Goal: Find specific page/section: Find specific page/section

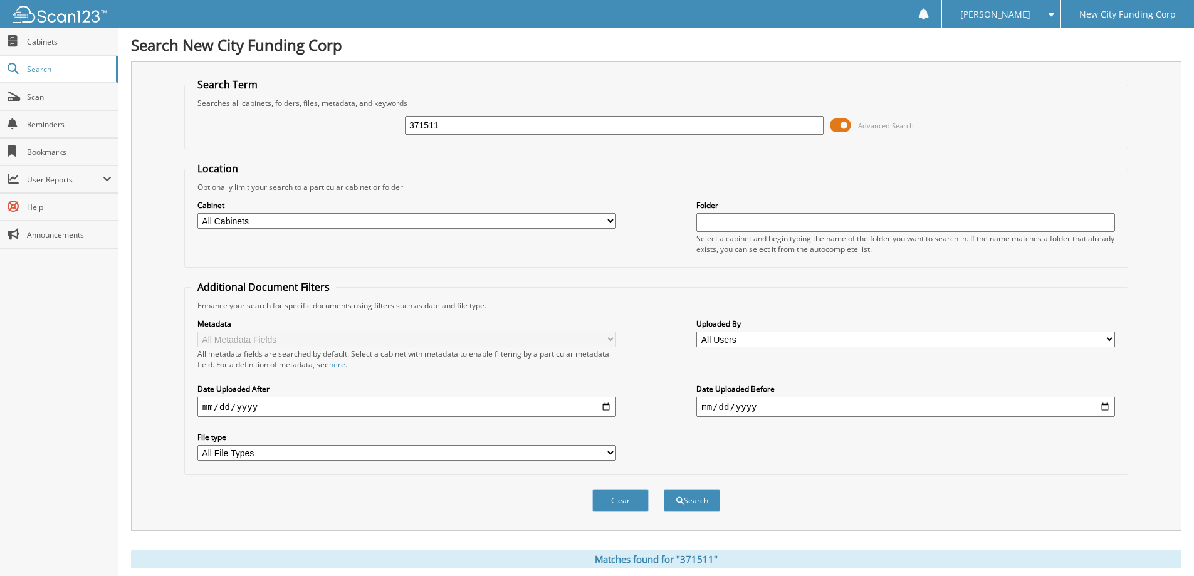
drag, startPoint x: 476, startPoint y: 125, endPoint x: 354, endPoint y: 133, distance: 121.8
click at [356, 133] on div "371511 Advanced Search" at bounding box center [656, 125] width 930 height 34
type input "377148"
click at [664, 489] on button "Search" at bounding box center [692, 500] width 56 height 23
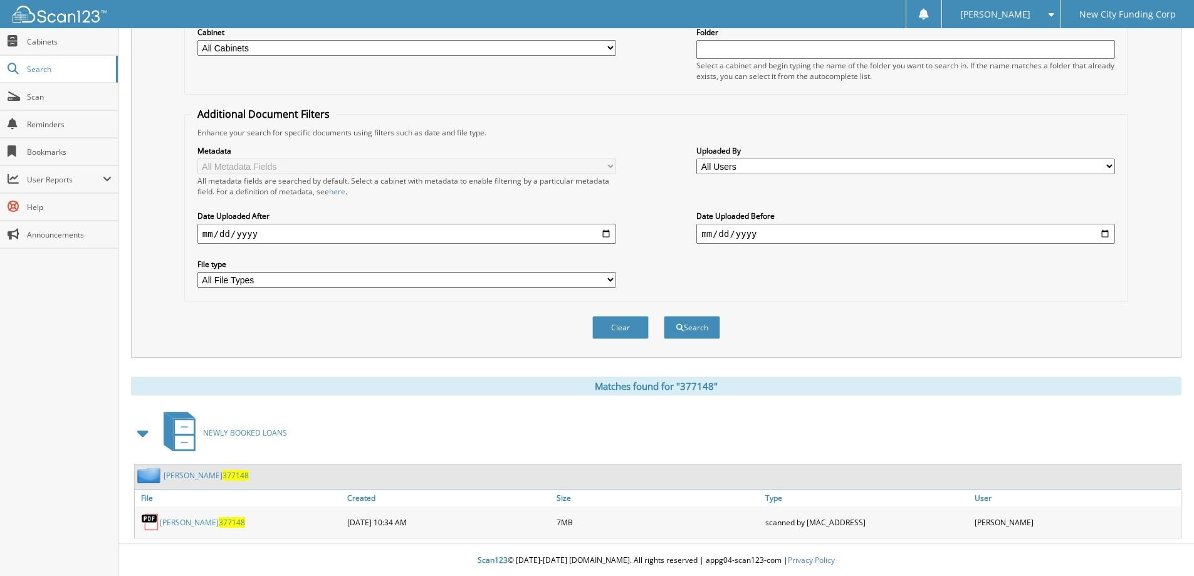
click at [189, 519] on link "[PERSON_NAME] 377148" at bounding box center [202, 522] width 85 height 11
